Goal: Transaction & Acquisition: Purchase product/service

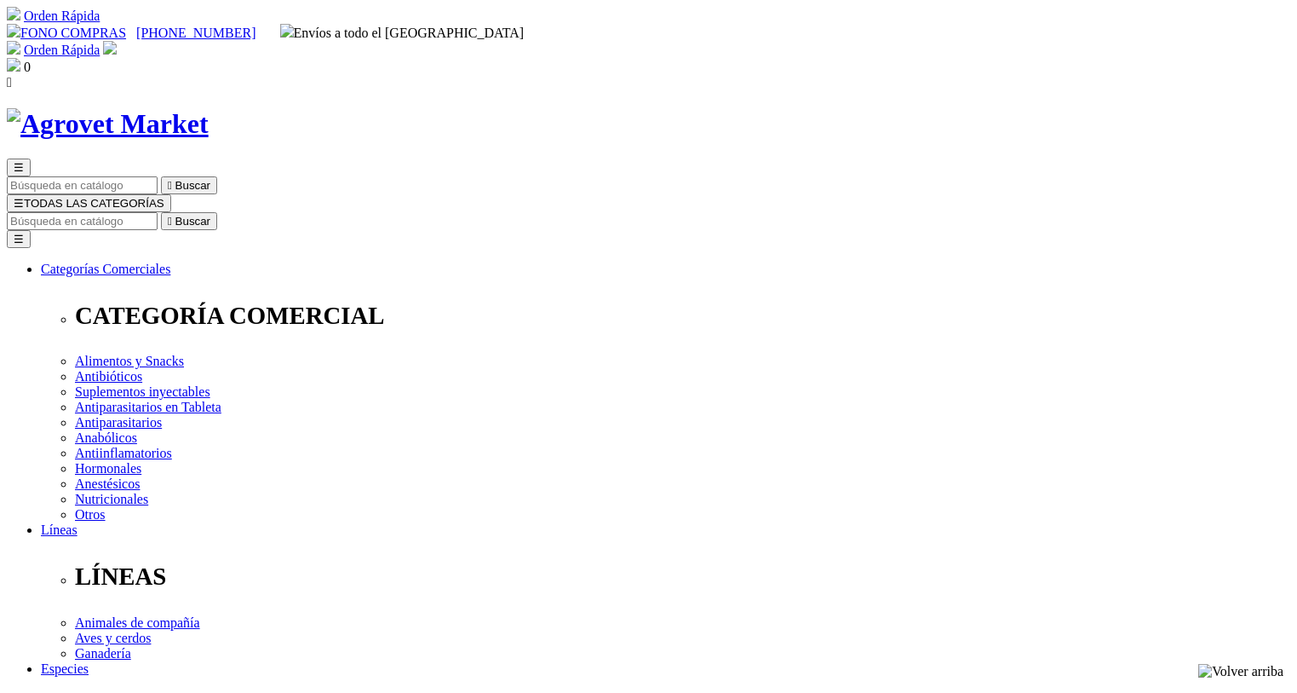
click at [158, 212] on input "Buscar" at bounding box center [82, 221] width 151 height 18
type input "FLORAVIVA"
click at [509, 212] on button " Buscar" at bounding box center [537, 221] width 56 height 18
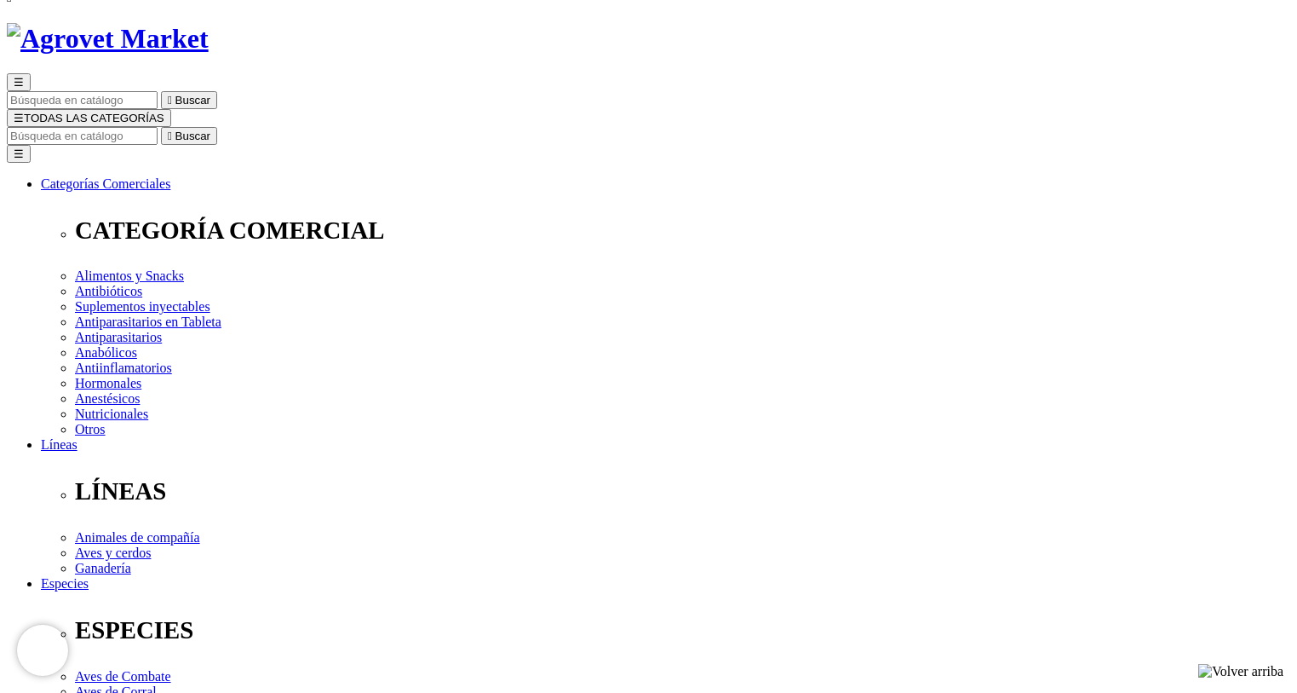
select select "84"
type input "2"
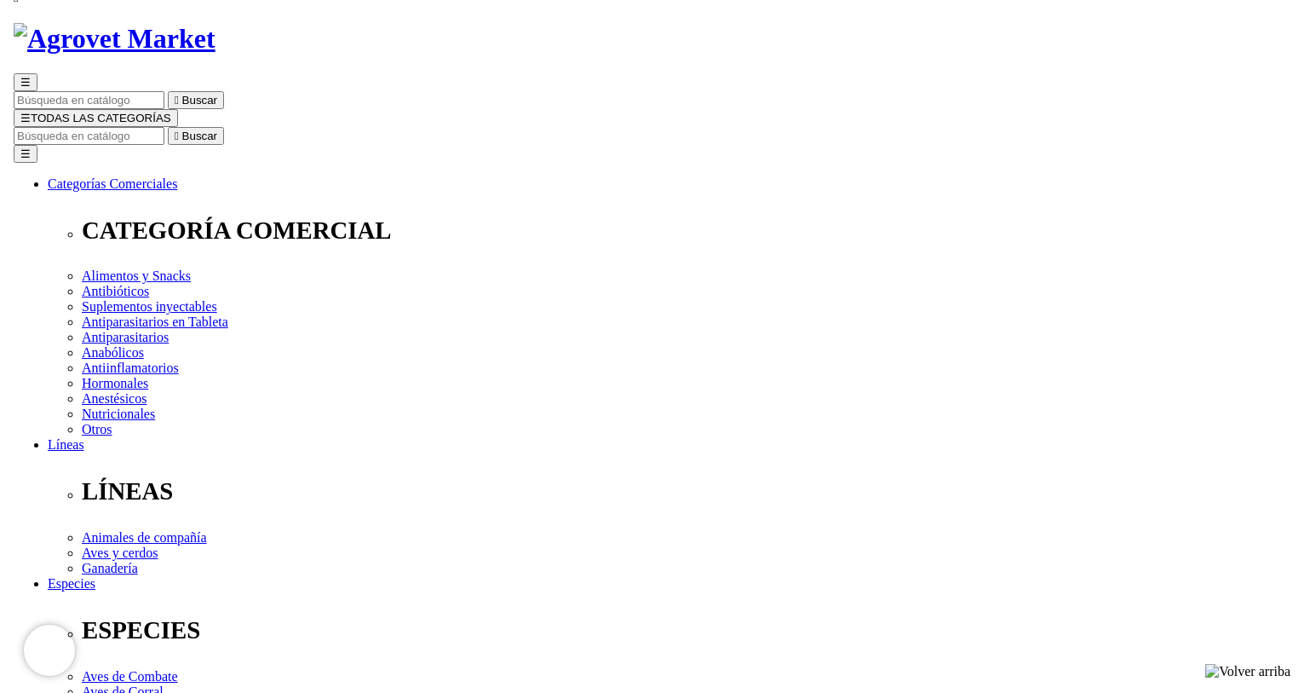
scroll to position [256, 0]
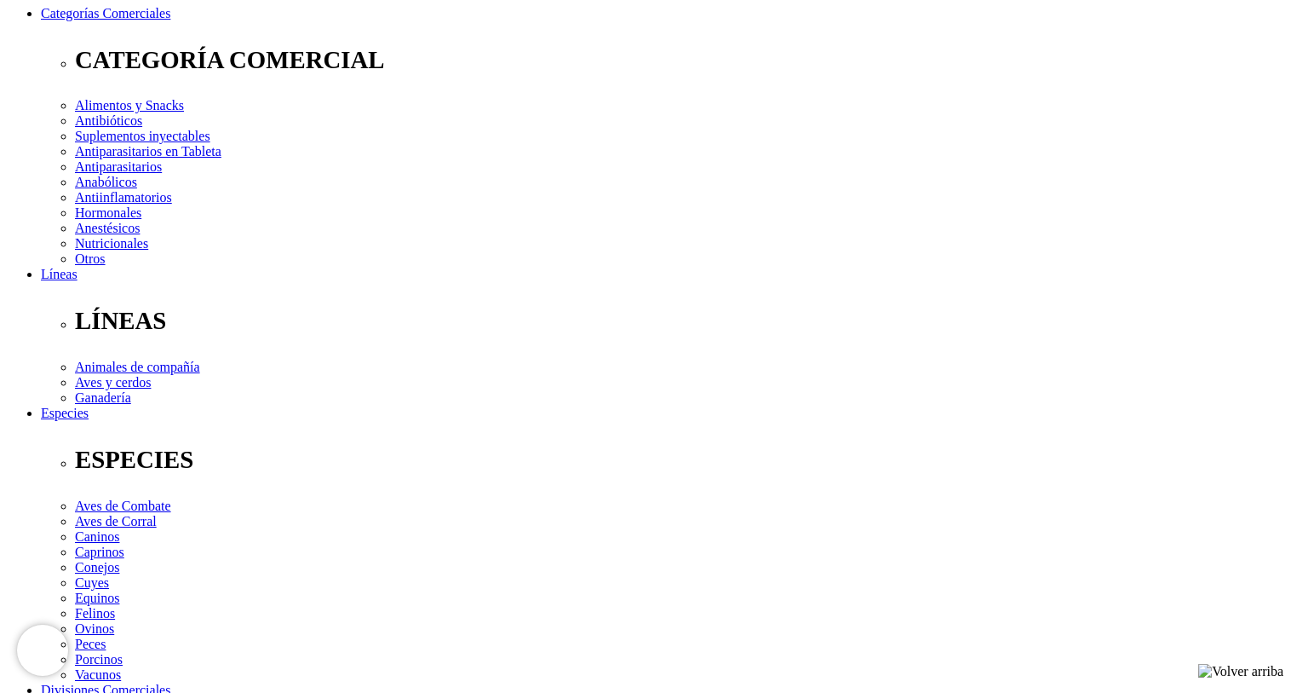
select select "84"
type input "1"
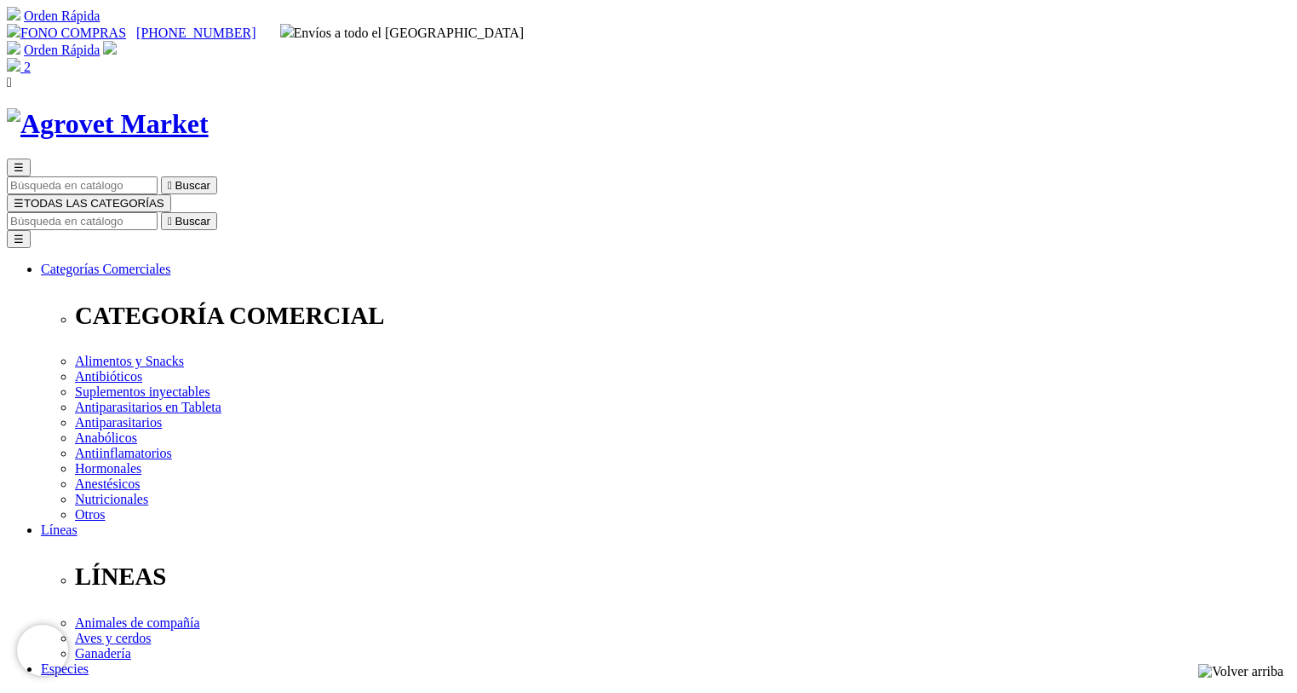
type input "COMPRA1"
